Goal: Find specific page/section

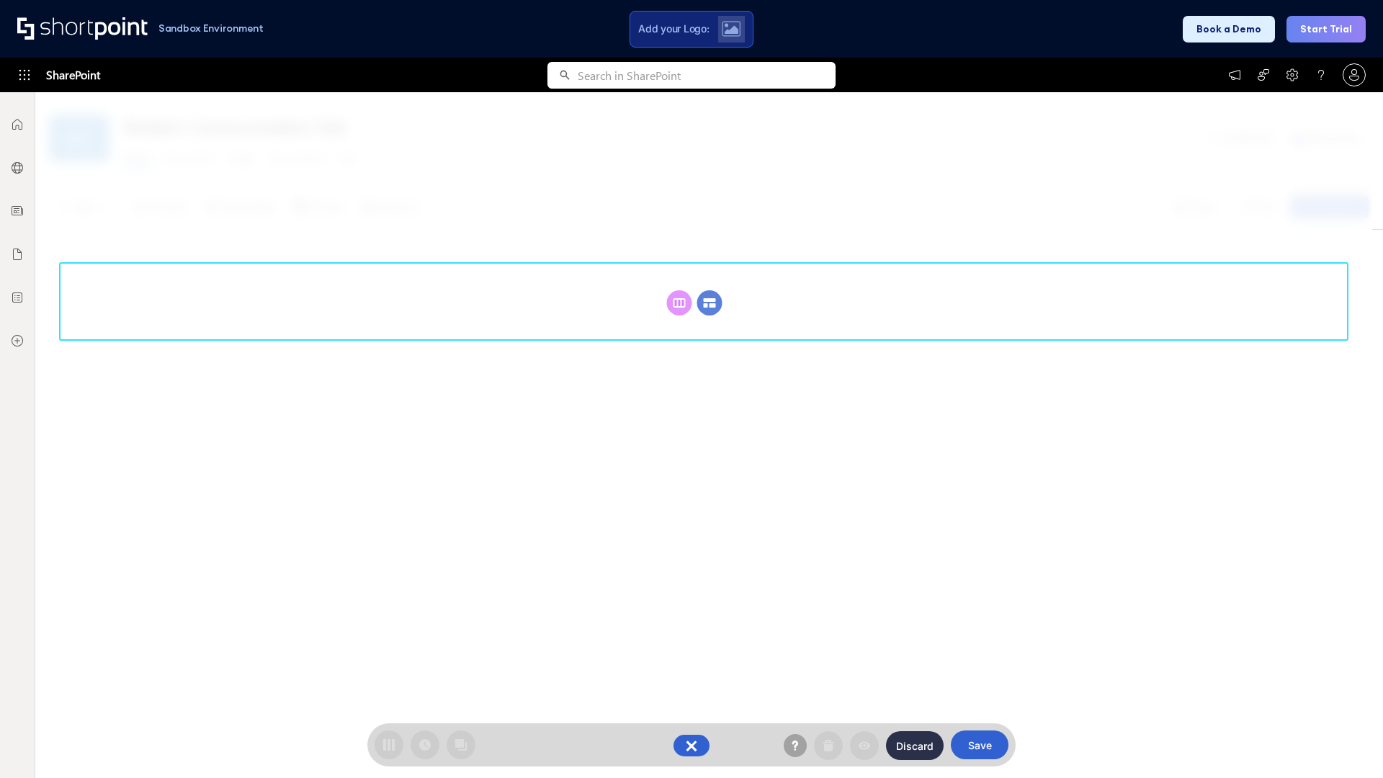
scroll to position [198, 0]
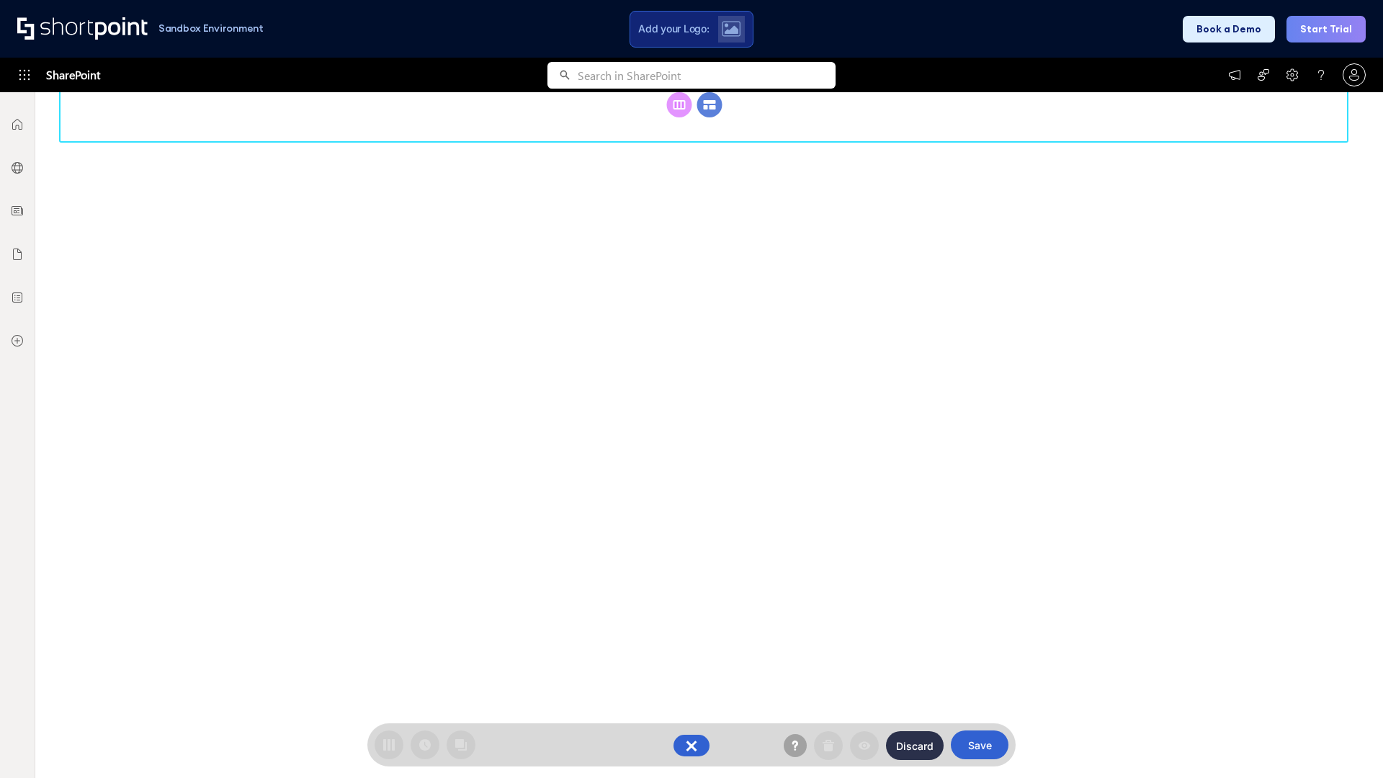
click at [710, 104] on circle at bounding box center [709, 104] width 25 height 25
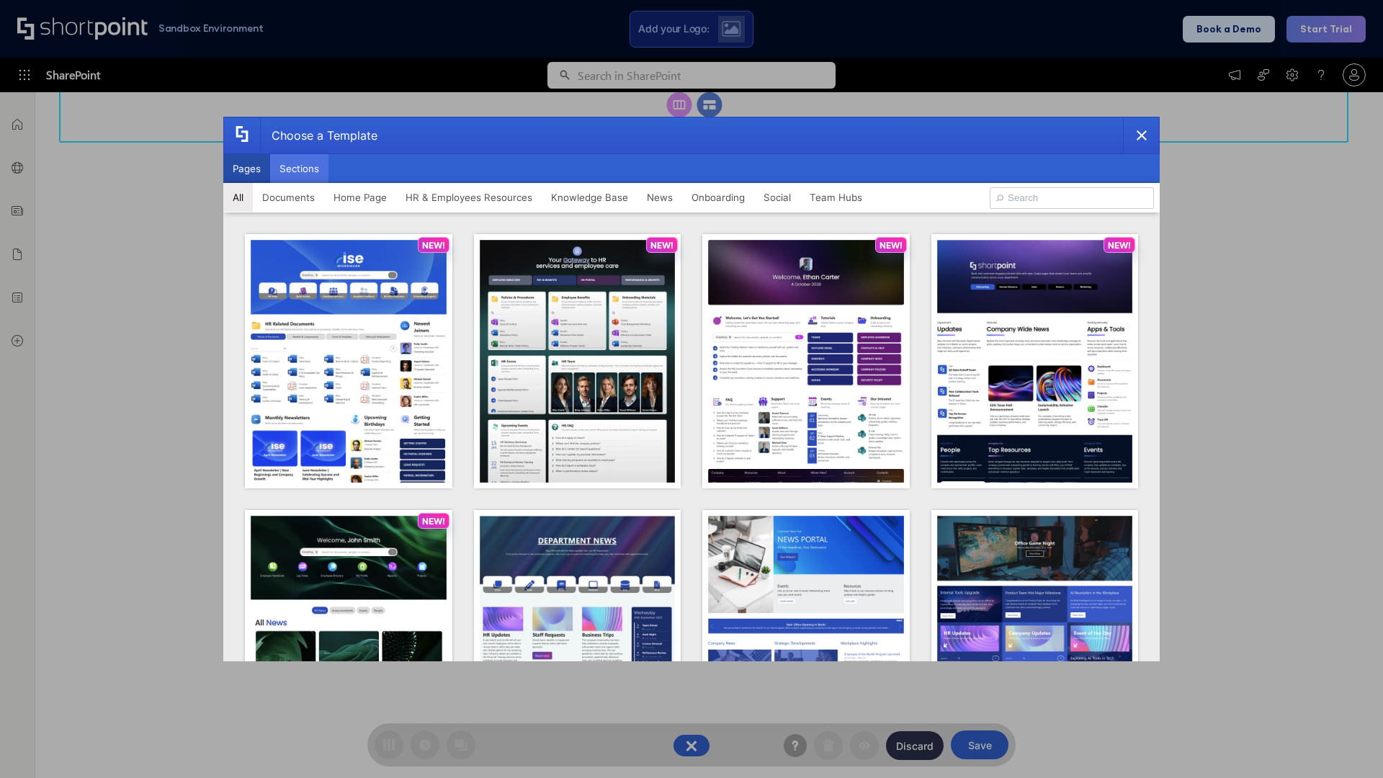
click at [299, 169] on button "Sections" at bounding box center [299, 168] width 58 height 29
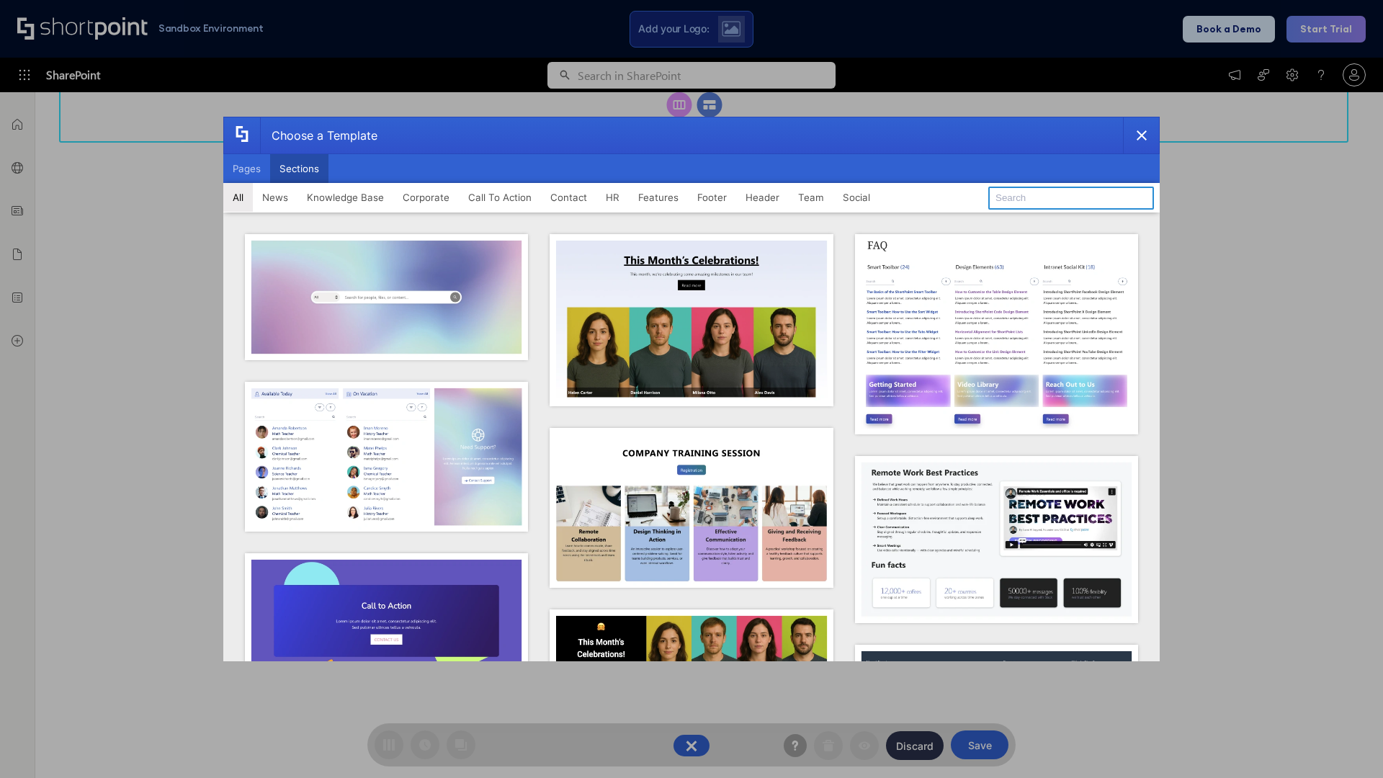
type input "Features Kit 5"
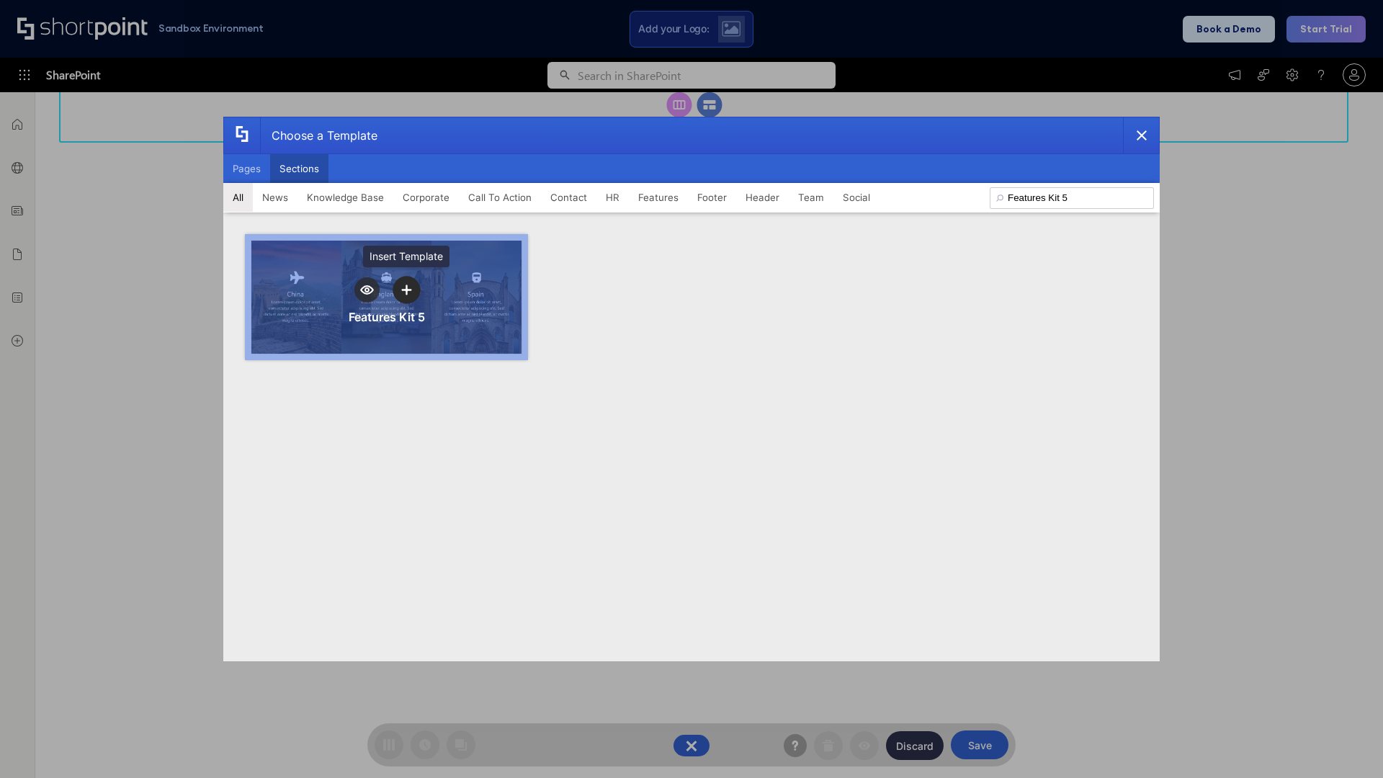
click at [406, 290] on icon "template selector" at bounding box center [406, 290] width 10 height 10
